Goal: Task Accomplishment & Management: Complete application form

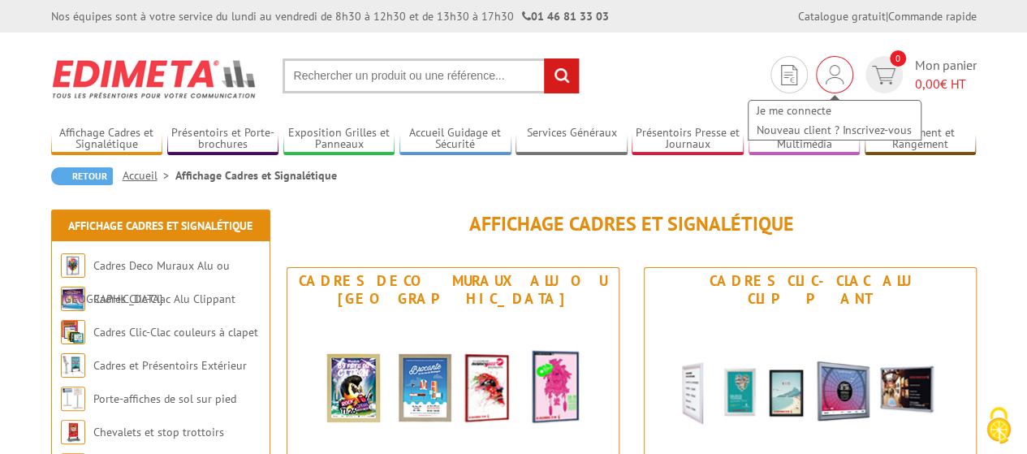
click at [840, 71] on img at bounding box center [835, 74] width 18 height 19
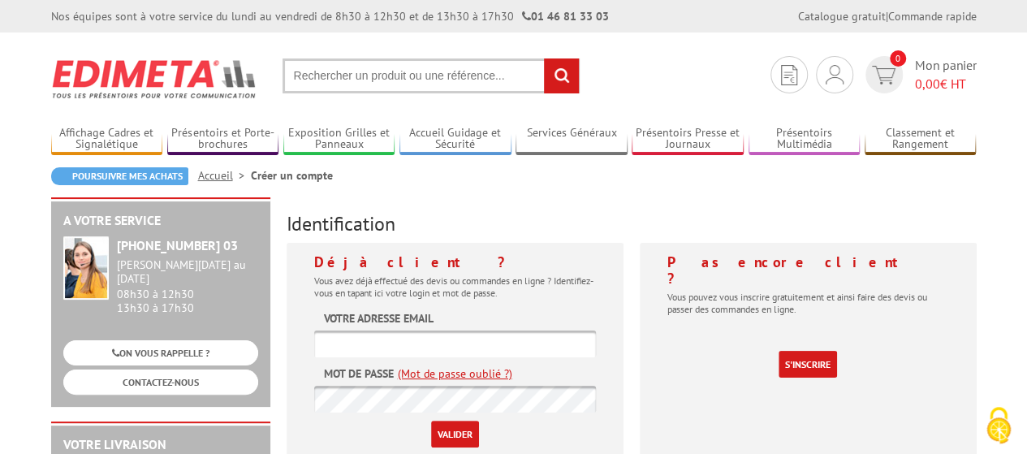
click at [369, 356] on input "text" at bounding box center [455, 343] width 282 height 27
paste input "[PERSON_NAME]@ [DOMAIN_NAME]"
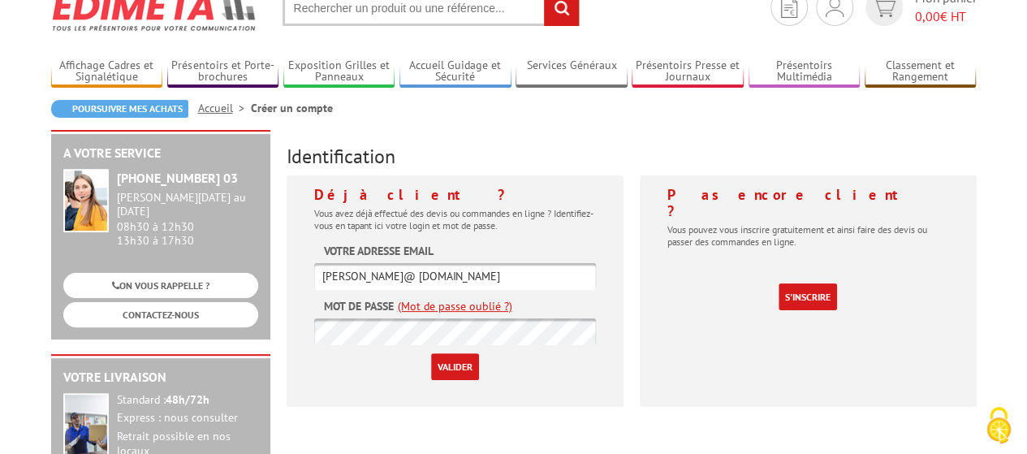
scroll to position [68, 0]
click at [369, 281] on input "[PERSON_NAME]@ [DOMAIN_NAME]" at bounding box center [455, 275] width 282 height 27
type input "[PERSON_NAME][EMAIL_ADDRESS][DOMAIN_NAME]"
click at [463, 364] on input "Valider" at bounding box center [455, 365] width 48 height 27
